Goal: Transaction & Acquisition: Purchase product/service

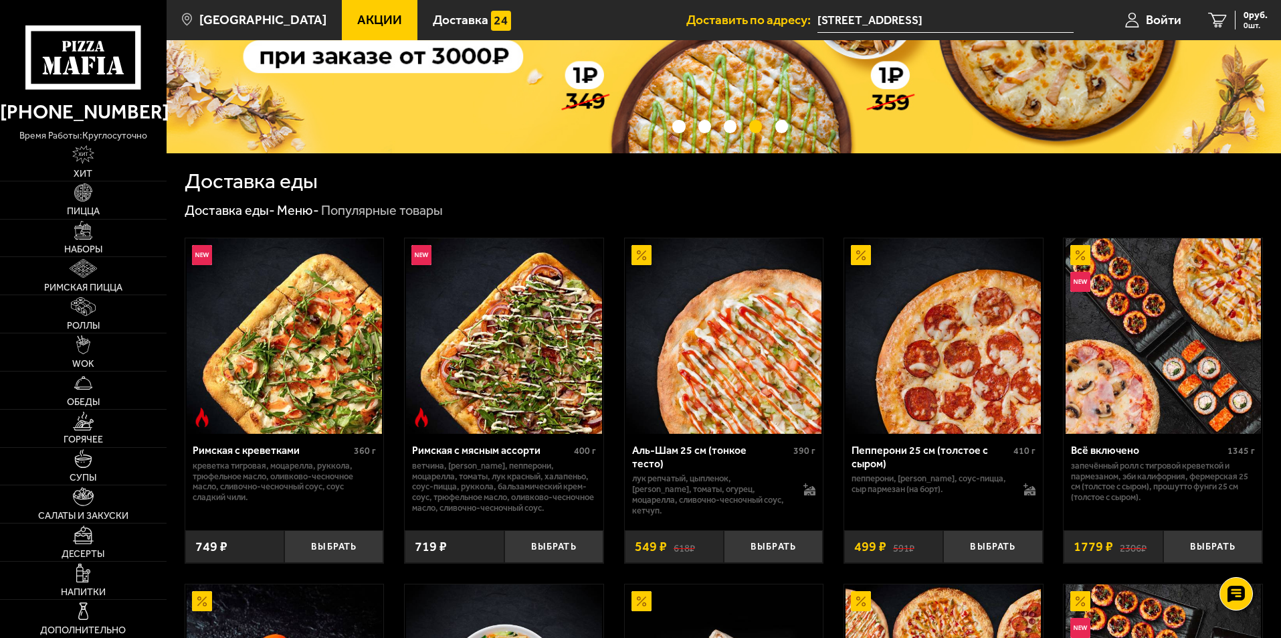
scroll to position [67, 0]
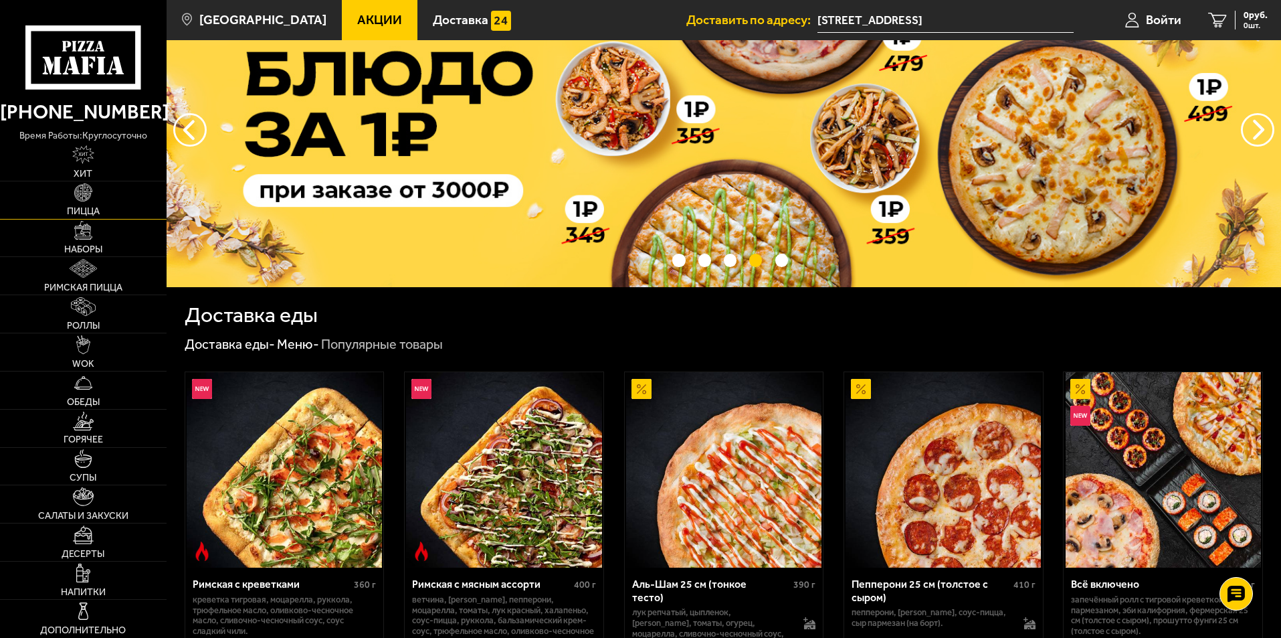
click at [95, 199] on link "Пицца" at bounding box center [83, 199] width 167 height 37
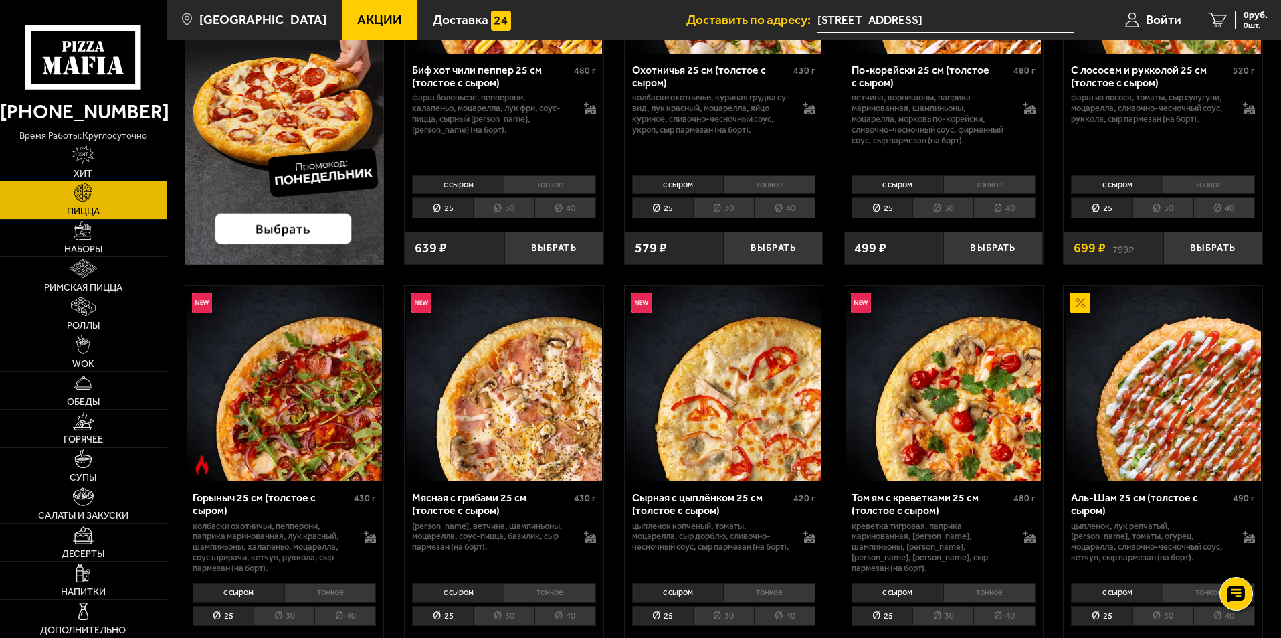
scroll to position [334, 0]
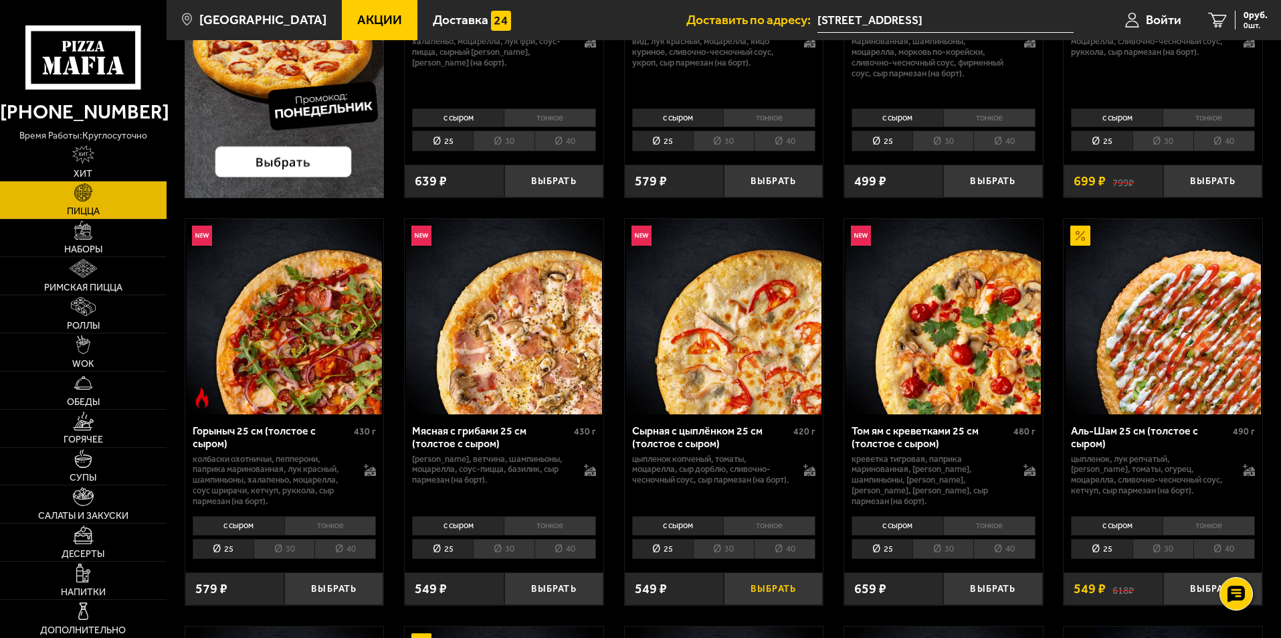
click at [770, 592] on button "Выбрать" at bounding box center [773, 588] width 99 height 33
click at [804, 586] on button "+" at bounding box center [806, 588] width 33 height 33
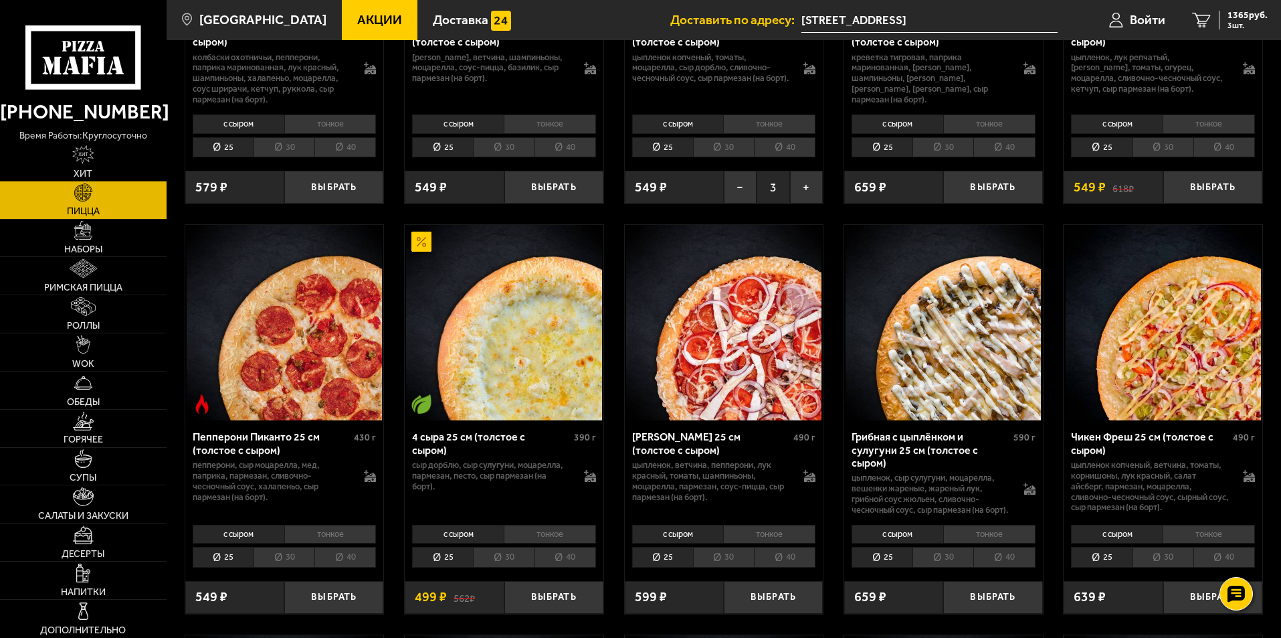
scroll to position [803, 0]
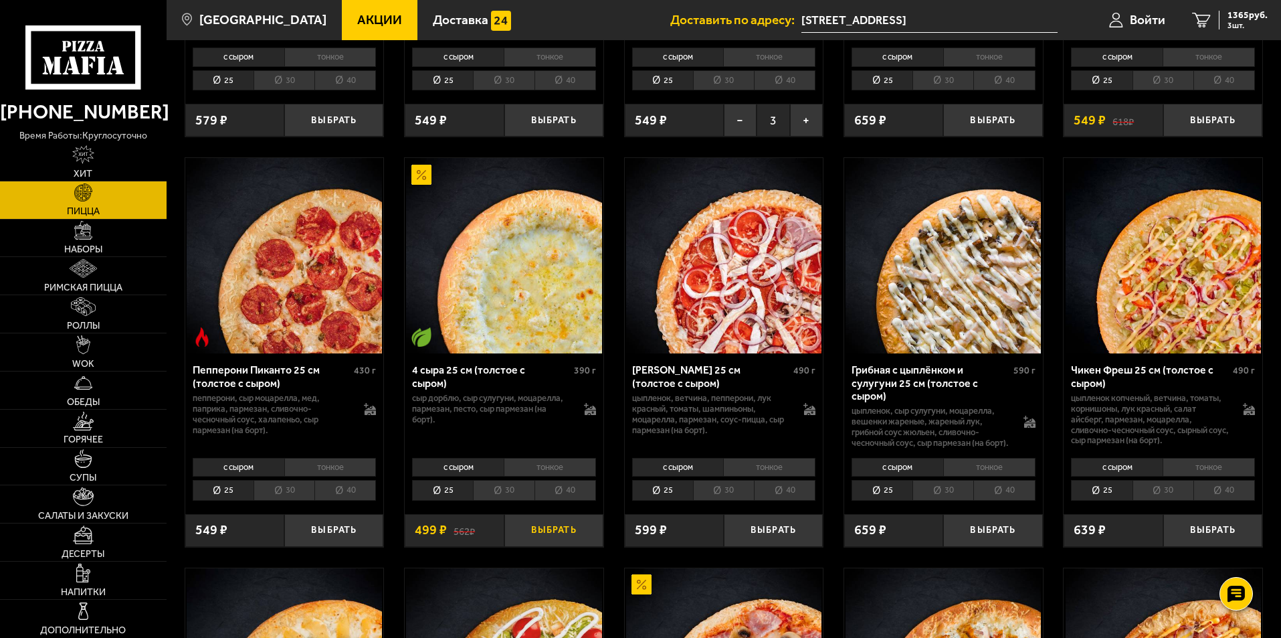
click at [554, 547] on button "Выбрать" at bounding box center [553, 530] width 99 height 33
click at [579, 539] on button "+" at bounding box center [586, 530] width 33 height 33
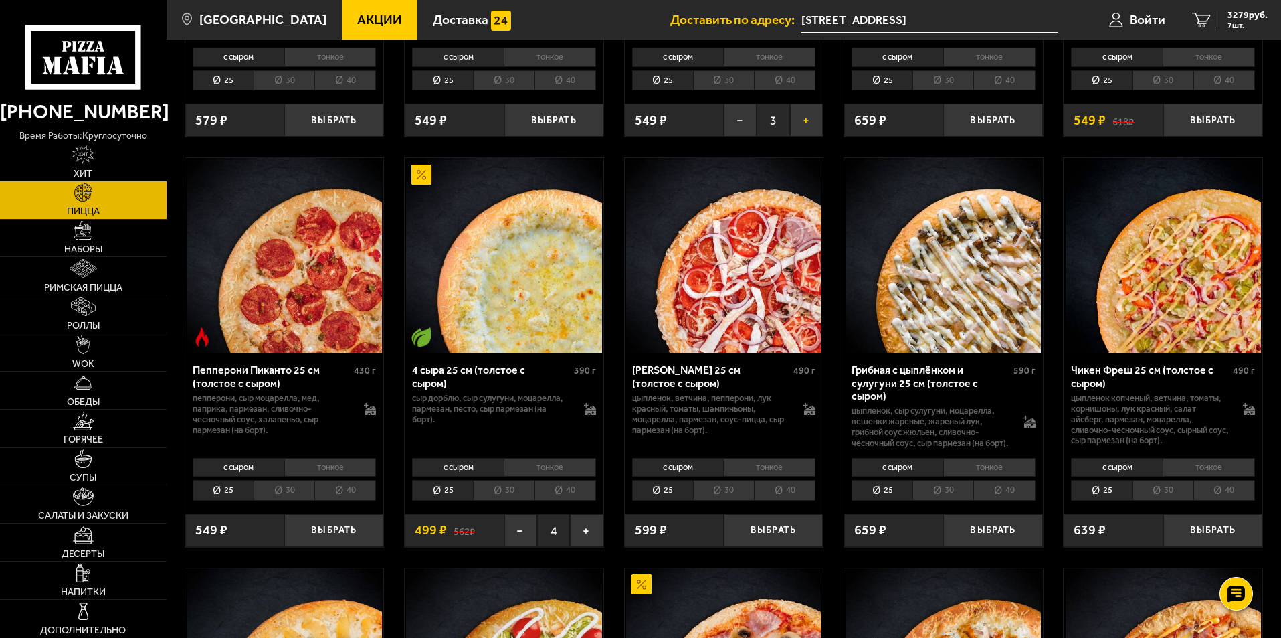
click at [809, 124] on button "+" at bounding box center [806, 120] width 33 height 33
click at [1005, 544] on button "Выбрать" at bounding box center [992, 530] width 99 height 33
click at [1028, 539] on button "+" at bounding box center [1025, 530] width 33 height 33
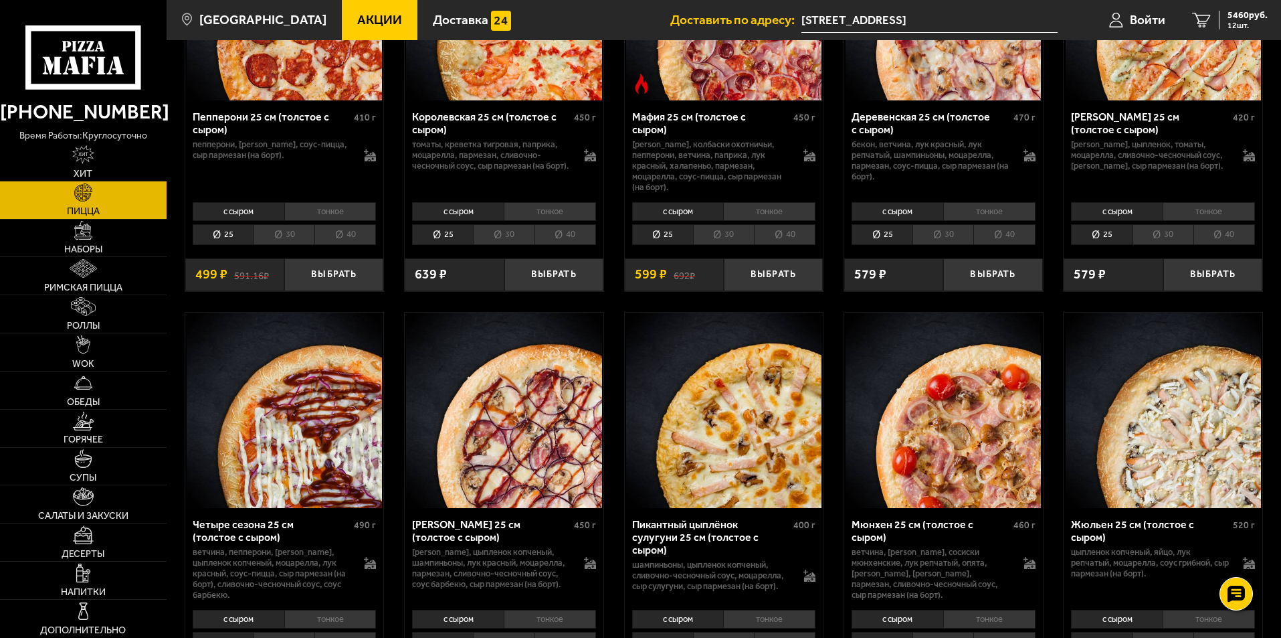
scroll to position [2007, 0]
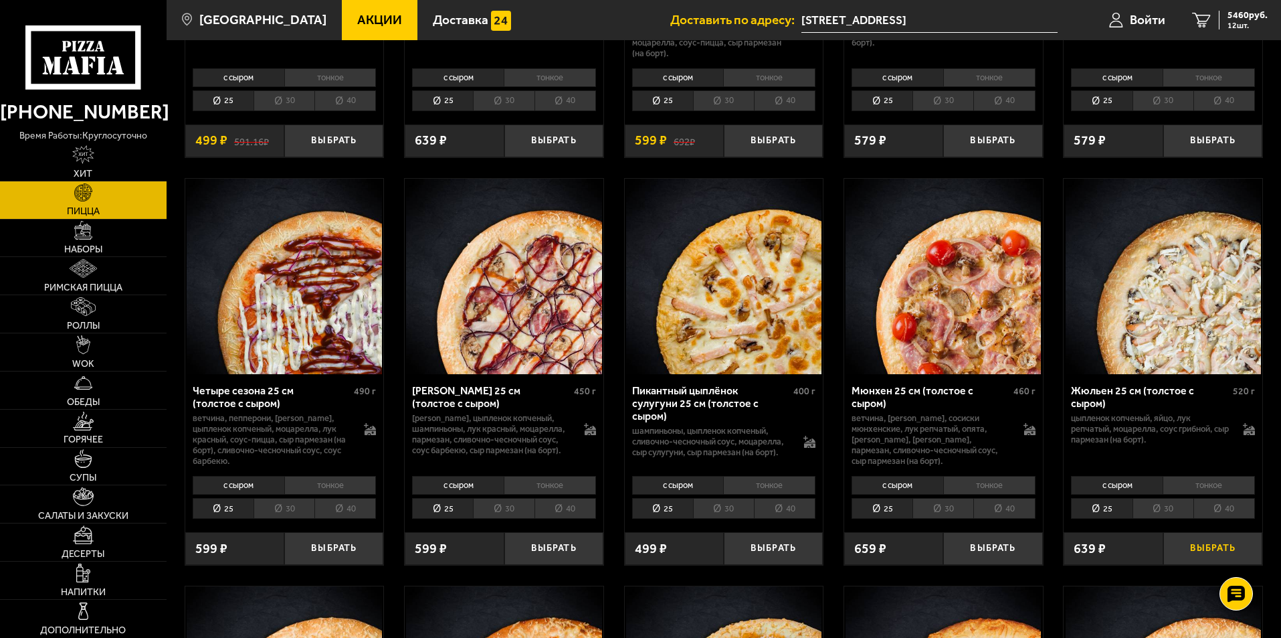
click at [1215, 549] on button "Выбрать" at bounding box center [1212, 548] width 99 height 33
click at [1244, 550] on button "+" at bounding box center [1245, 548] width 33 height 33
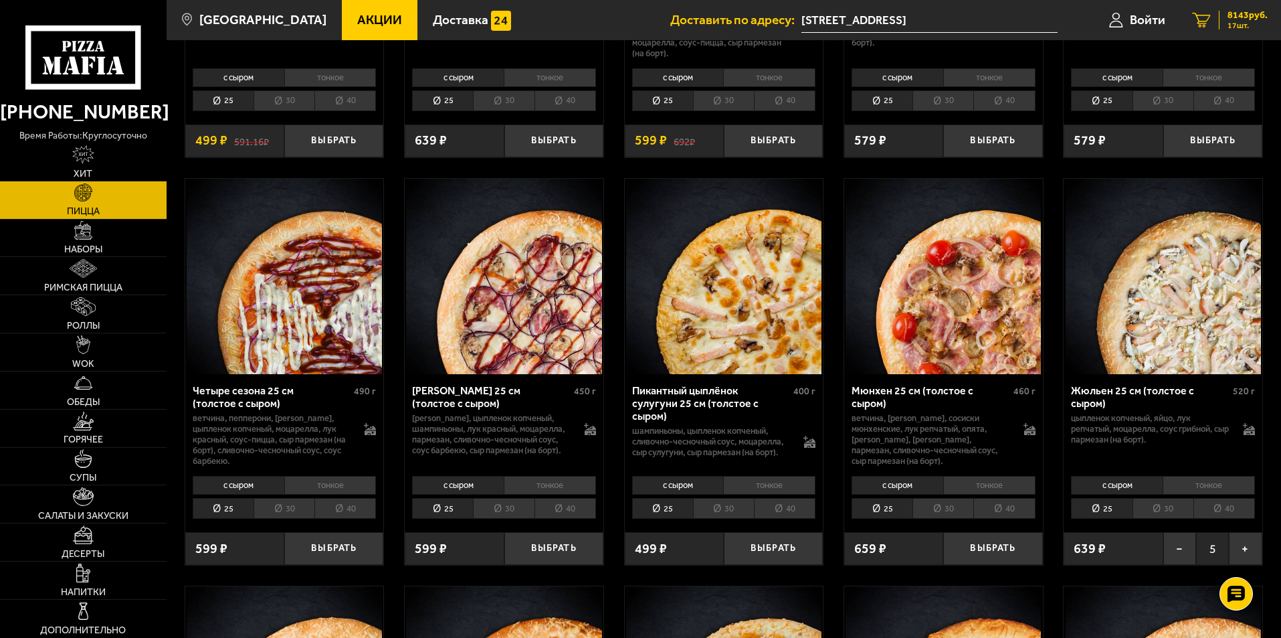
click at [1231, 22] on span "17 шт." at bounding box center [1248, 25] width 40 height 8
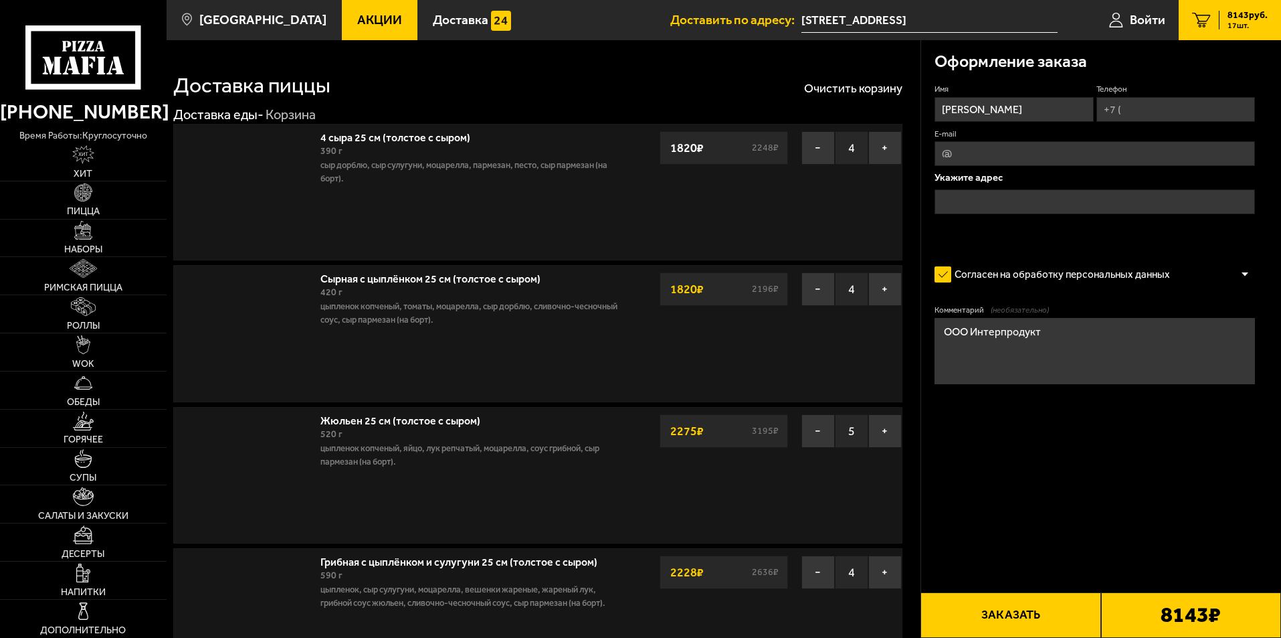
type input "[STREET_ADDRESS]"
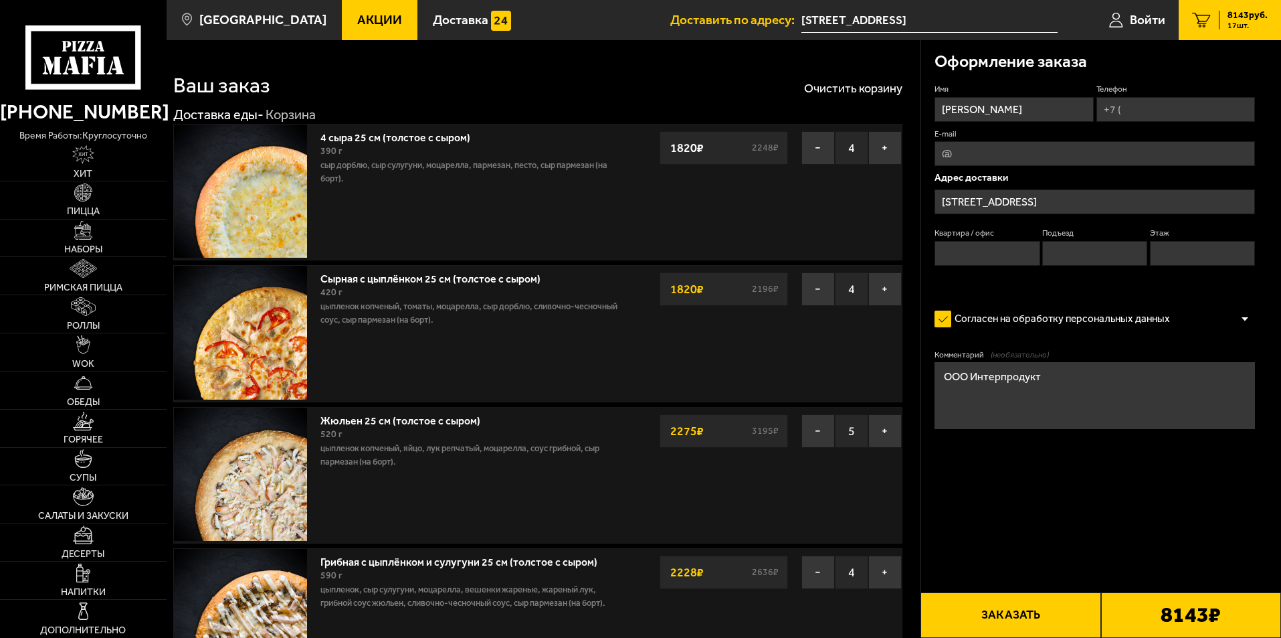
click at [1154, 107] on input "Телефон" at bounding box center [1175, 109] width 159 height 25
type input "[PHONE_NUMBER]"
click at [1097, 389] on textarea "ООО Интерпродукт" at bounding box center [1095, 395] width 320 height 67
click at [943, 377] on textarea "ООО Интерпродукт" at bounding box center [1095, 395] width 320 height 67
click at [1153, 390] on textarea "В навигаторе вбить ООО Интерпродукт" at bounding box center [1095, 395] width 320 height 67
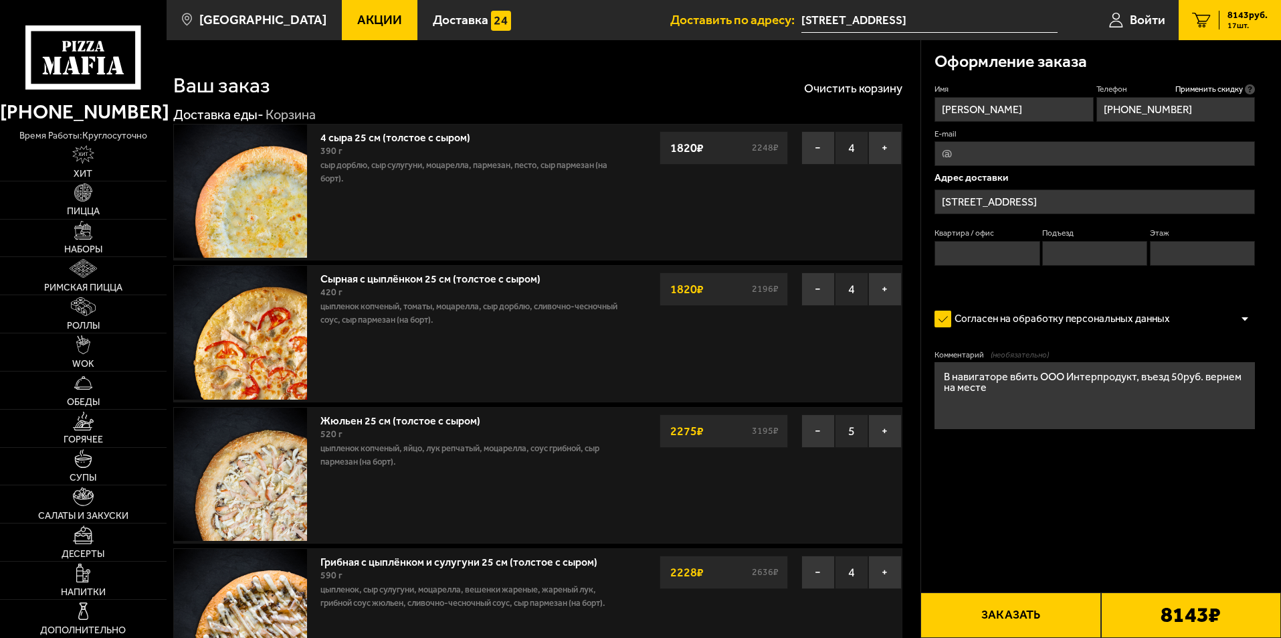
scroll to position [134, 0]
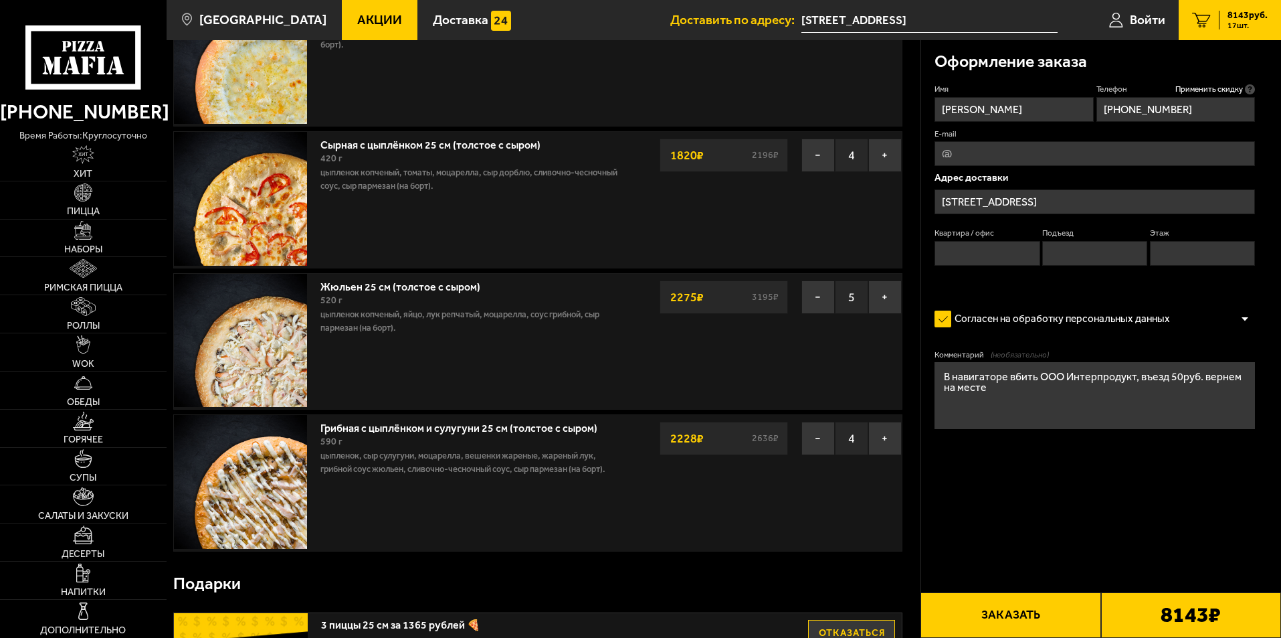
type textarea "В навигаторе вбить ООО Интерпродукт, въезд 50руб. вернем на месте"
click at [1031, 604] on button "Заказать" at bounding box center [1010, 614] width 180 height 45
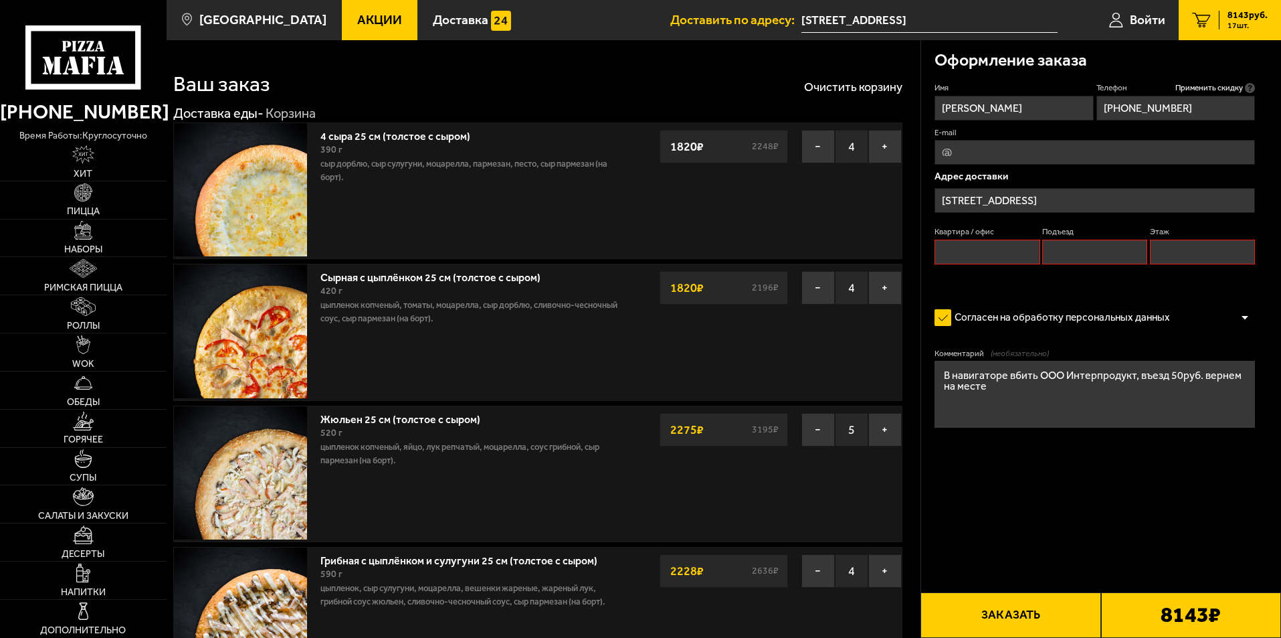
scroll to position [0, 0]
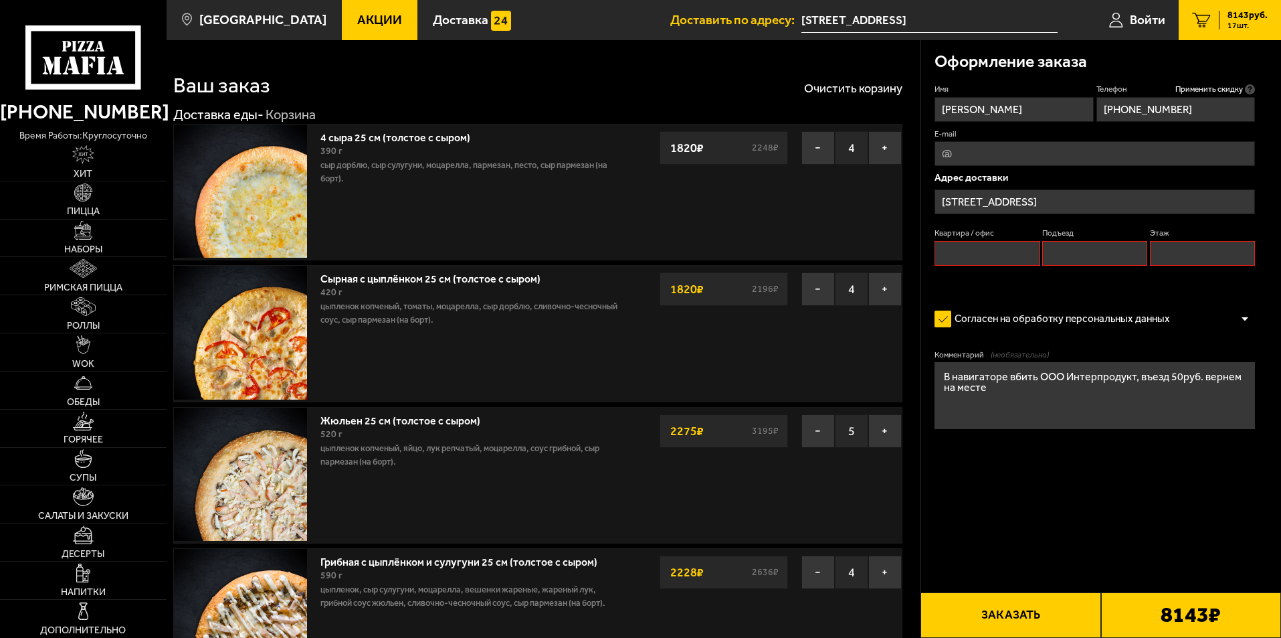
click at [989, 252] on input "Квартира / офис" at bounding box center [987, 253] width 105 height 25
type input "0"
click at [1062, 250] on input "Подъезд" at bounding box center [1094, 253] width 105 height 25
type input "0"
click at [1159, 251] on input "Этаж" at bounding box center [1202, 253] width 105 height 25
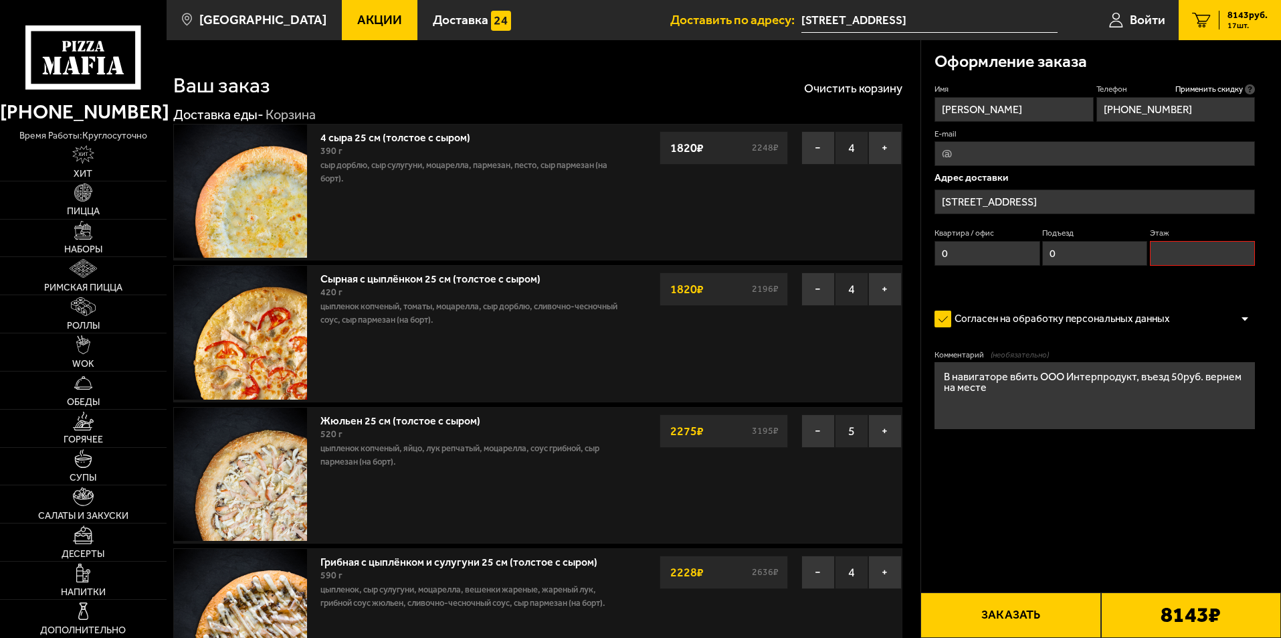
type input "0"
click at [1044, 619] on button "Заказать" at bounding box center [1010, 614] width 180 height 45
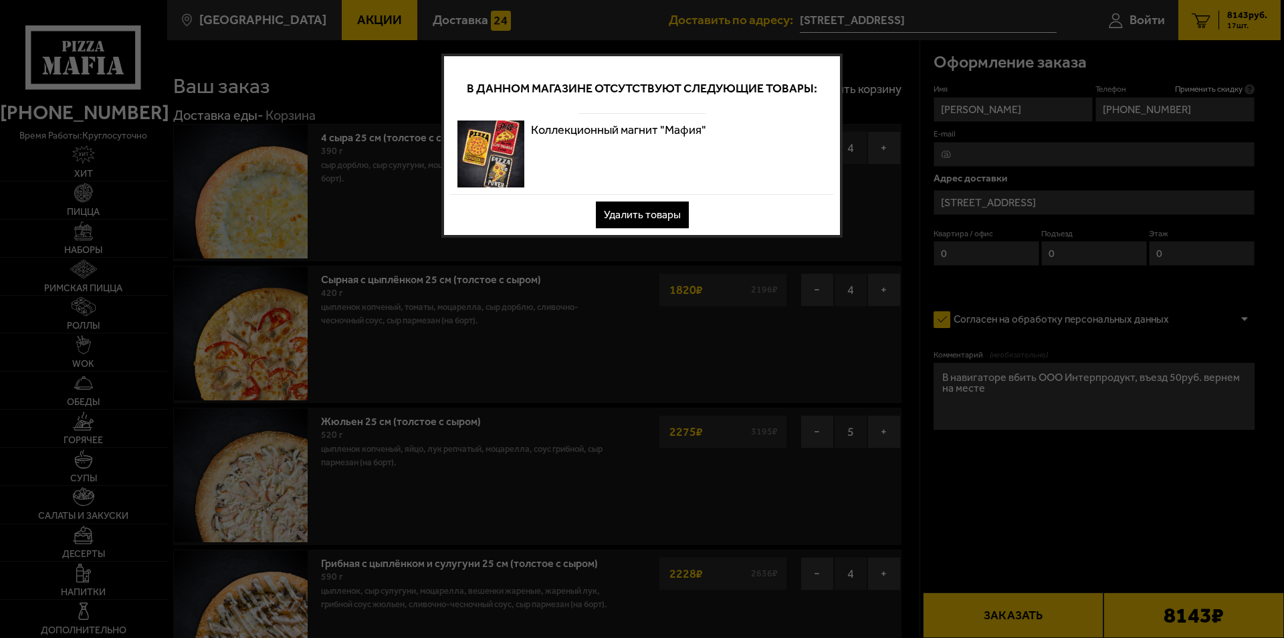
click at [616, 212] on button "Удалить товары" at bounding box center [642, 214] width 93 height 27
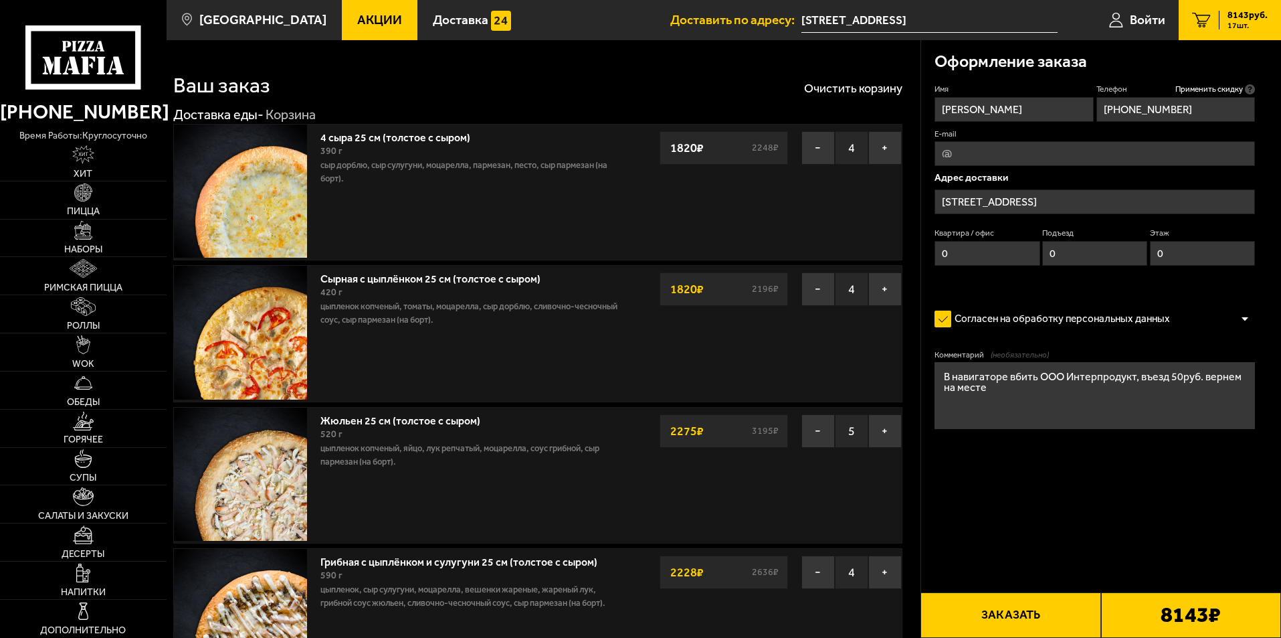
click at [1019, 617] on button "Заказать" at bounding box center [1010, 614] width 180 height 45
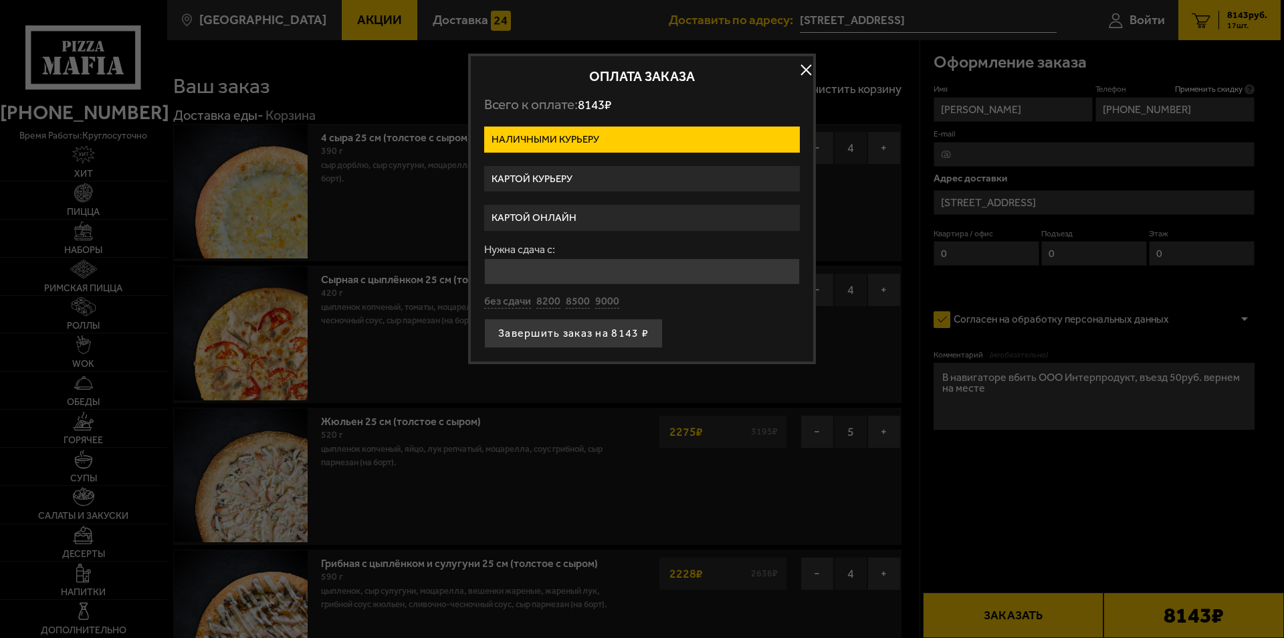
click at [593, 178] on label "Картой курьеру" at bounding box center [642, 179] width 316 height 26
click at [0, 0] on input "Картой курьеру" at bounding box center [0, 0] width 0 height 0
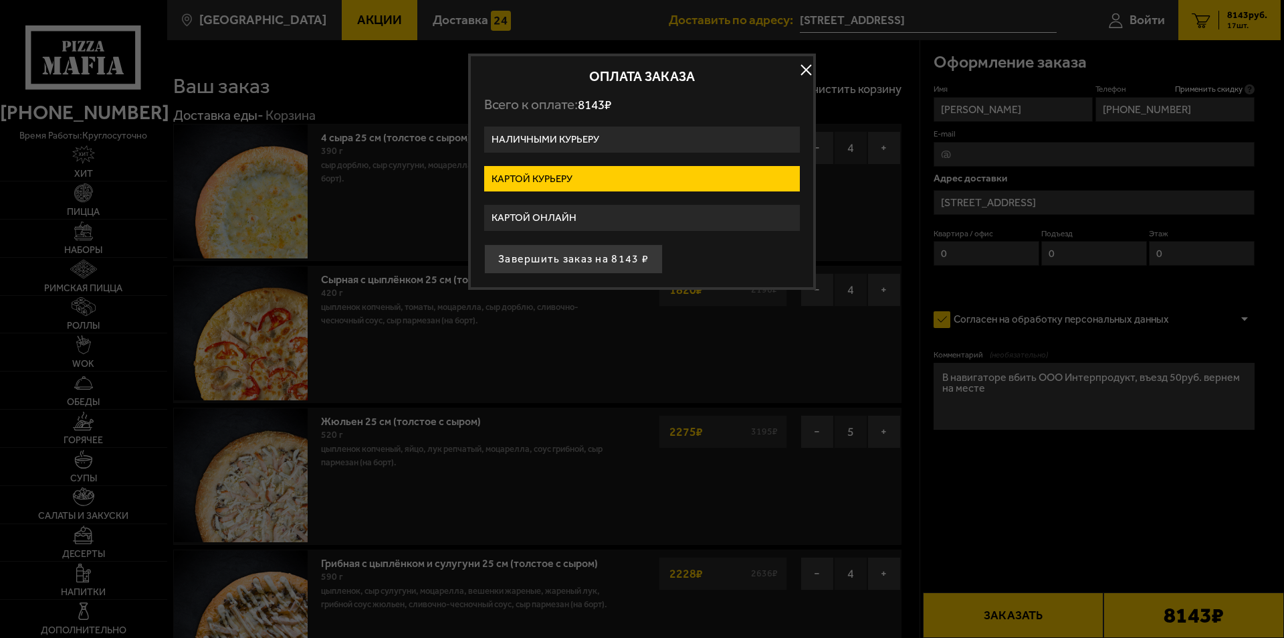
click at [607, 177] on label "Картой курьеру" at bounding box center [642, 179] width 316 height 26
click at [0, 0] on input "Картой курьеру" at bounding box center [0, 0] width 0 height 0
click at [591, 217] on label "Картой онлайн" at bounding box center [642, 218] width 316 height 26
click at [0, 0] on input "Картой онлайн" at bounding box center [0, 0] width 0 height 0
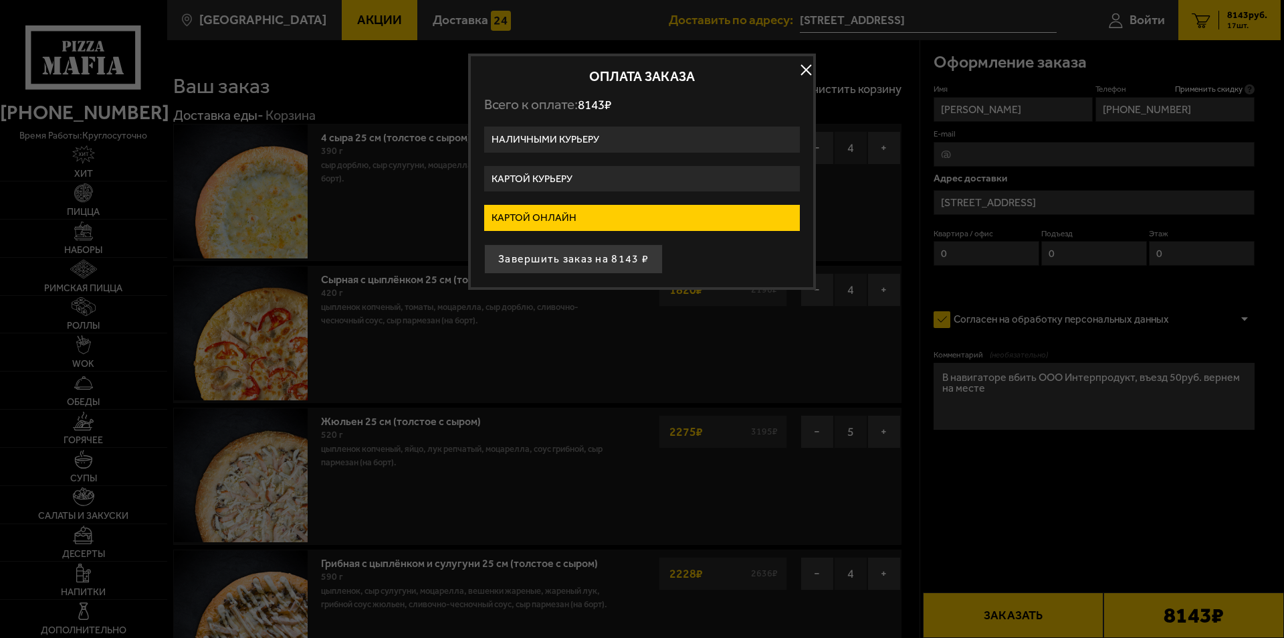
click at [563, 146] on label "Наличными курьеру" at bounding box center [642, 139] width 316 height 26
click at [0, 0] on input "Наличными курьеру" at bounding box center [0, 0] width 0 height 0
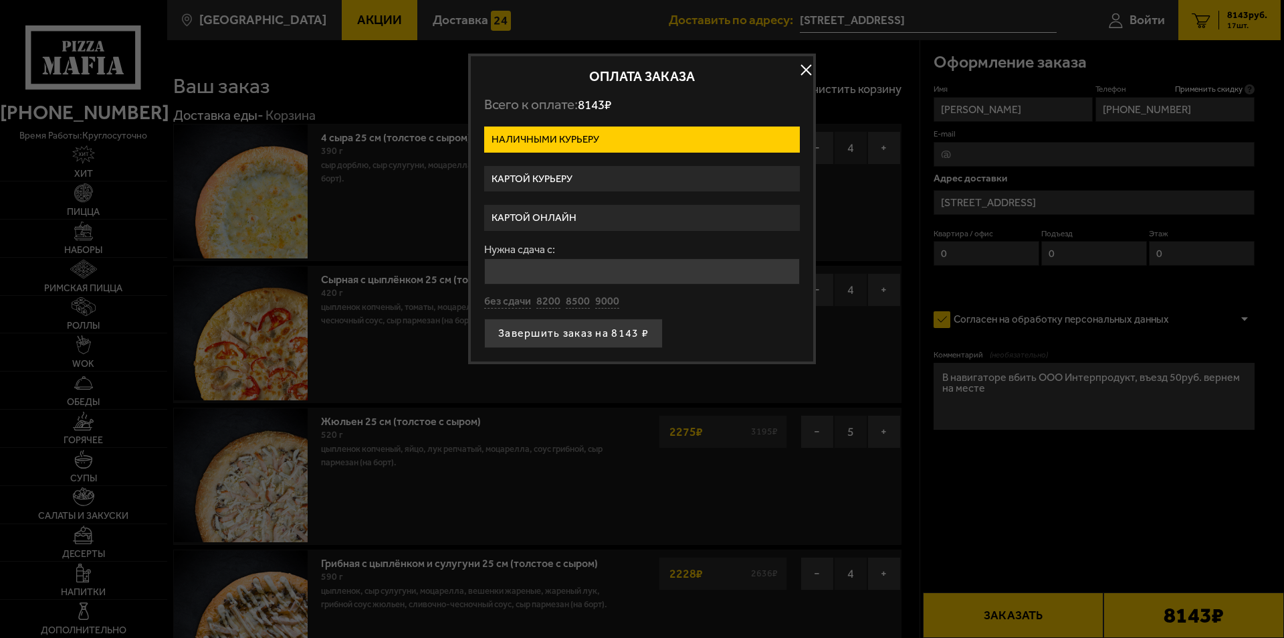
click at [565, 180] on label "Картой курьеру" at bounding box center [642, 179] width 316 height 26
click at [0, 0] on input "Картой курьеру" at bounding box center [0, 0] width 0 height 0
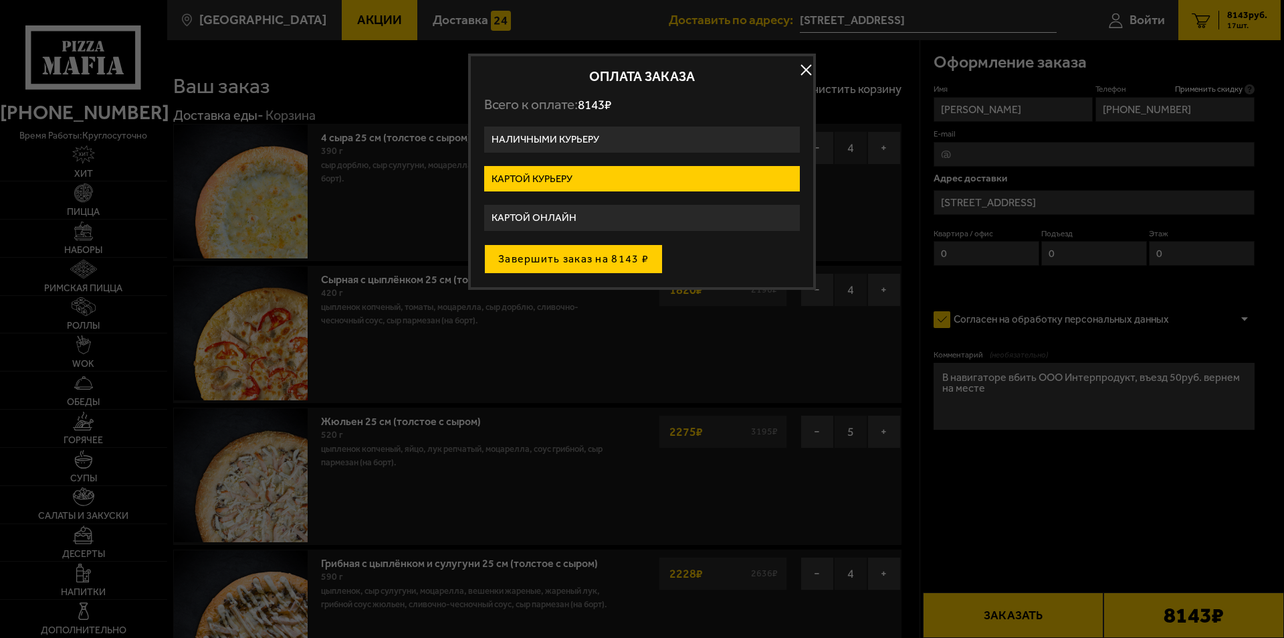
click at [565, 260] on button "Завершить заказ на 8143 ₽" at bounding box center [573, 258] width 179 height 29
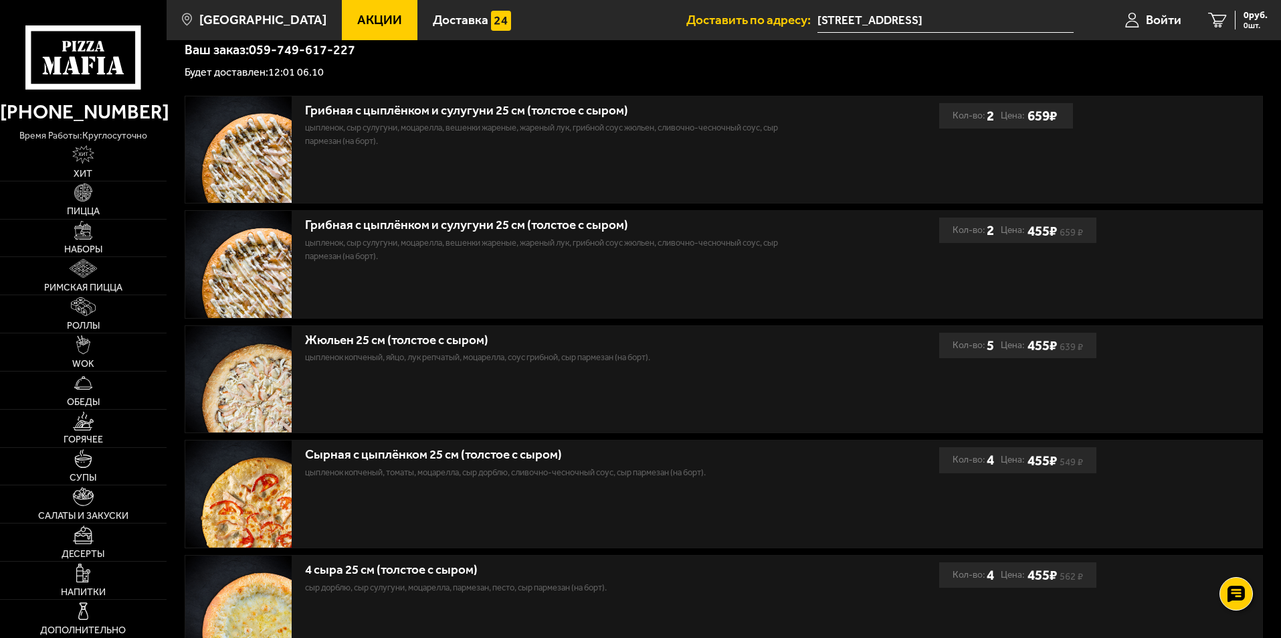
scroll to position [433, 0]
